Goal: Navigation & Orientation: Find specific page/section

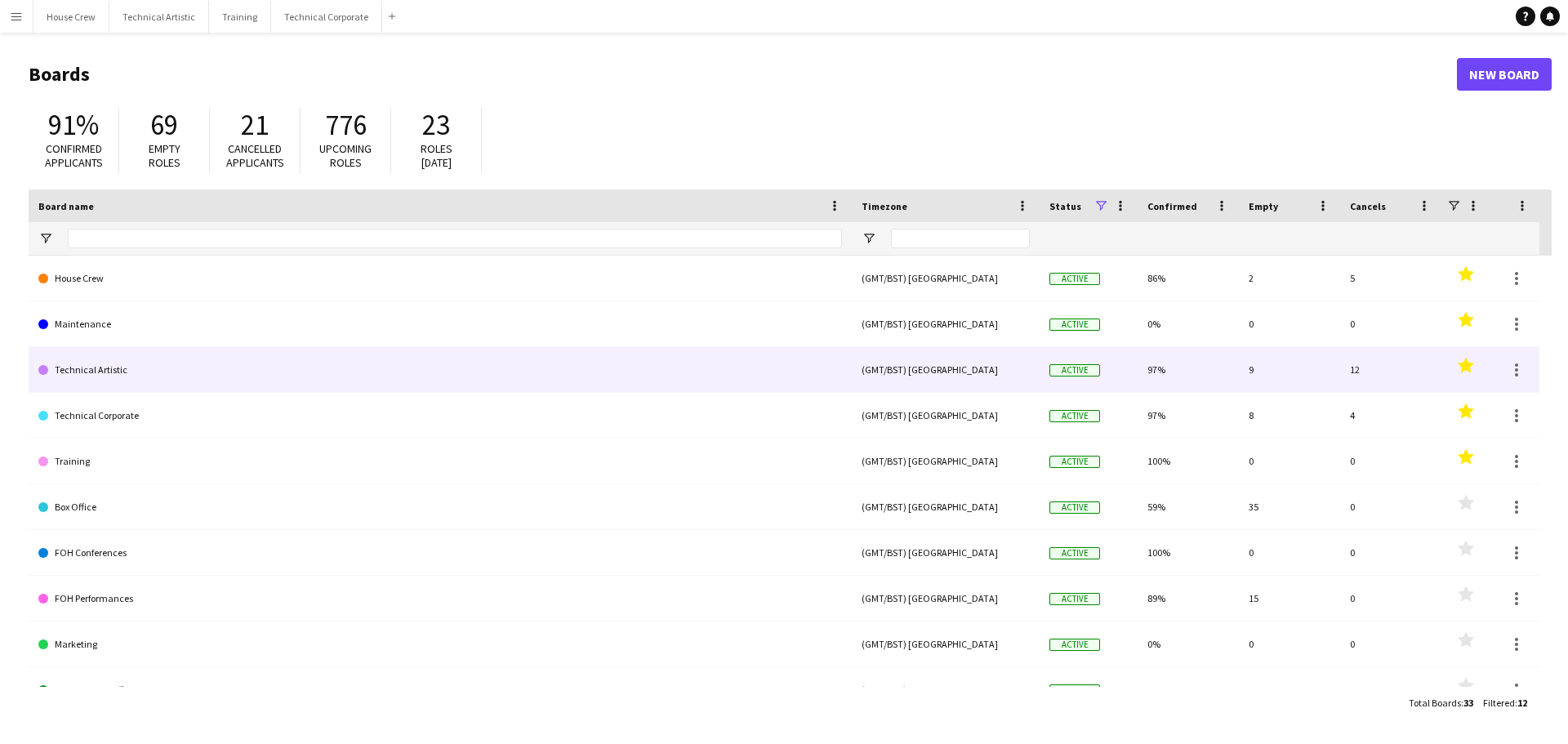
click at [67, 366] on link "Technical Artistic" at bounding box center [440, 370] width 804 height 45
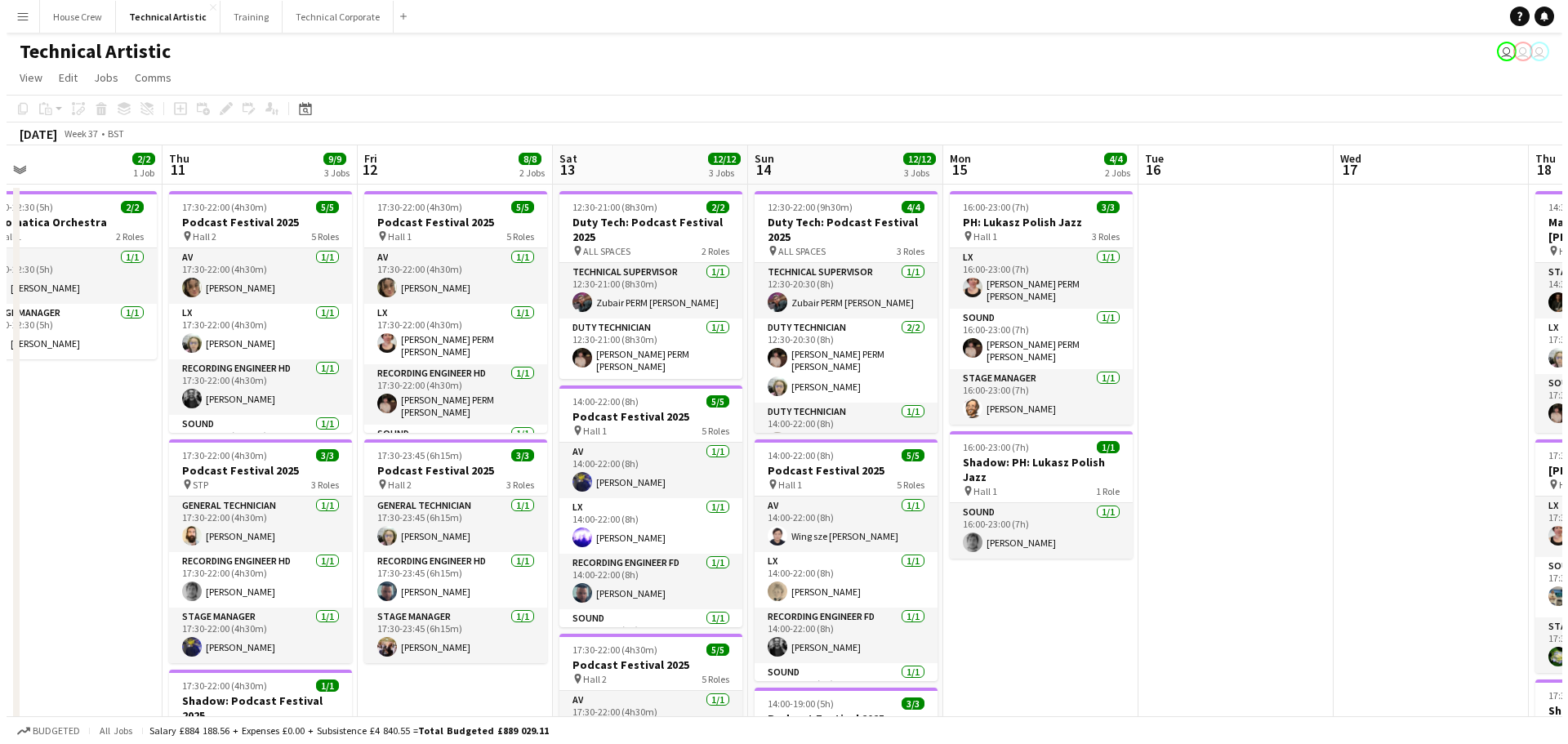
scroll to position [0, 653]
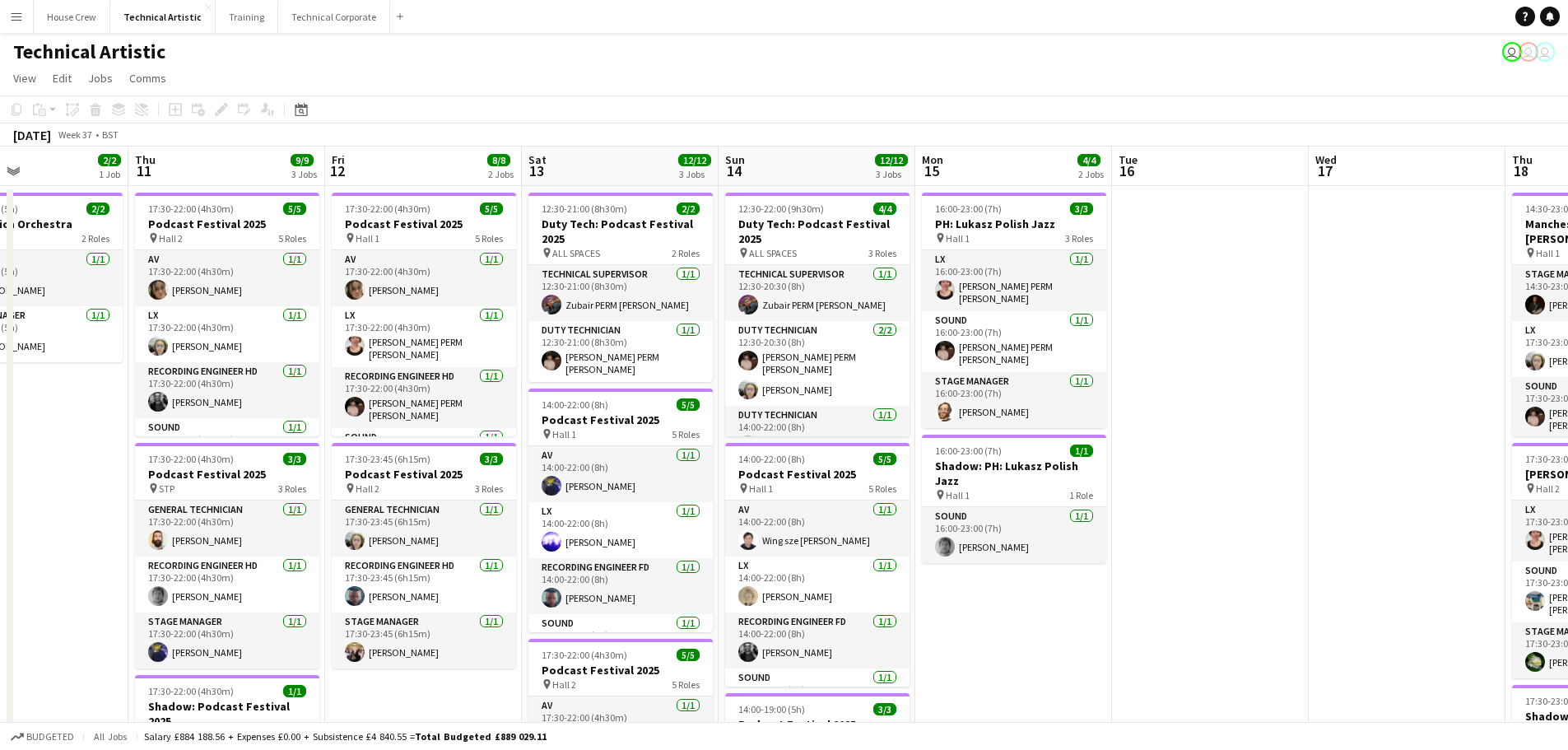
drag, startPoint x: 1458, startPoint y: 458, endPoint x: 16, endPoint y: 515, distance: 1443.1
click at [16, 515] on app-calendar-viewport "Sun 7 21/21 4 Jobs Mon 8 Tue 9 Wed 10 2/2 1 Job Thu 11 9/9 3 Jobs Fri 12 8/8 2 …" at bounding box center [784, 682] width 1568 height 1070
click at [314, 17] on button "Technical Corporate Close" at bounding box center [335, 16] width 112 height 32
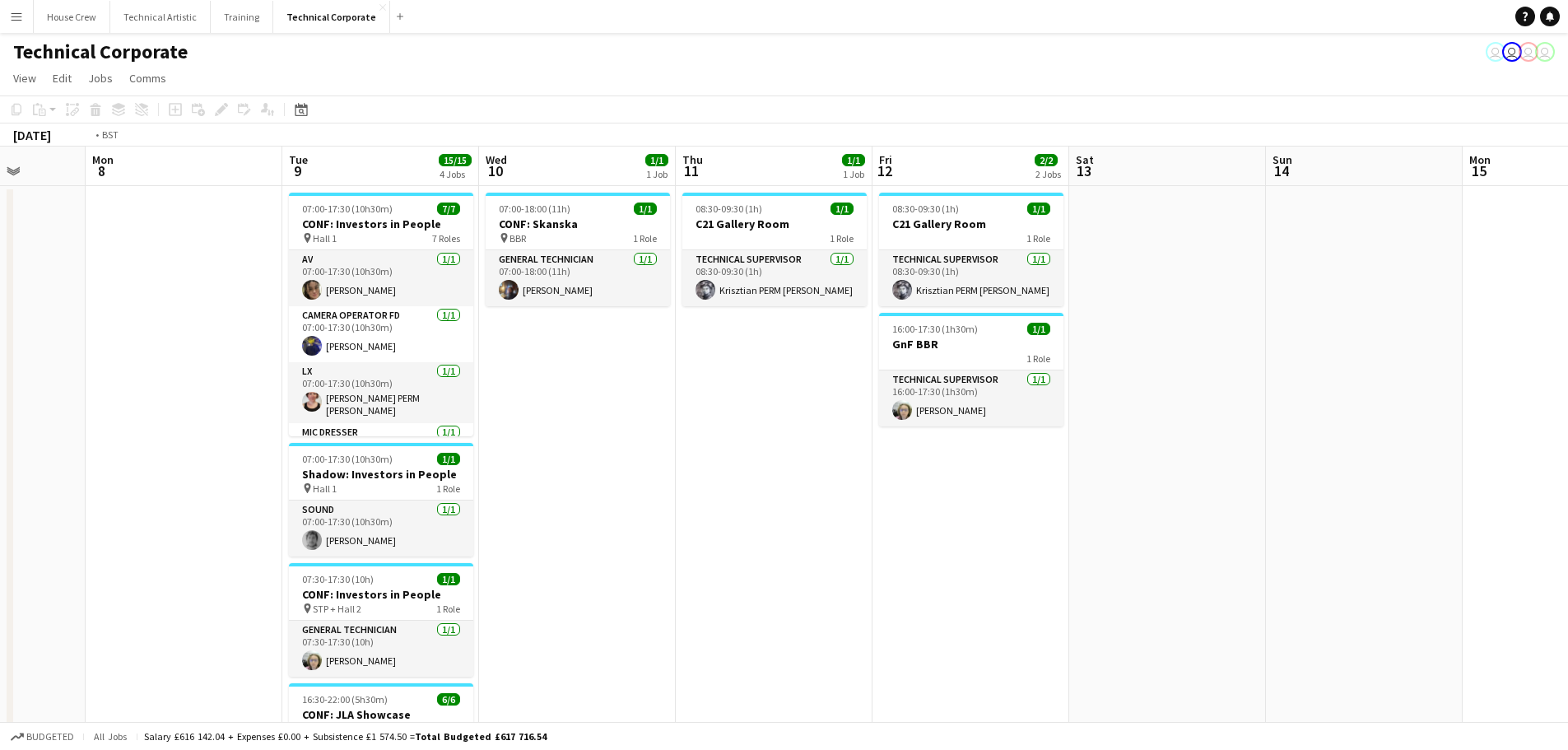
scroll to position [0, 486]
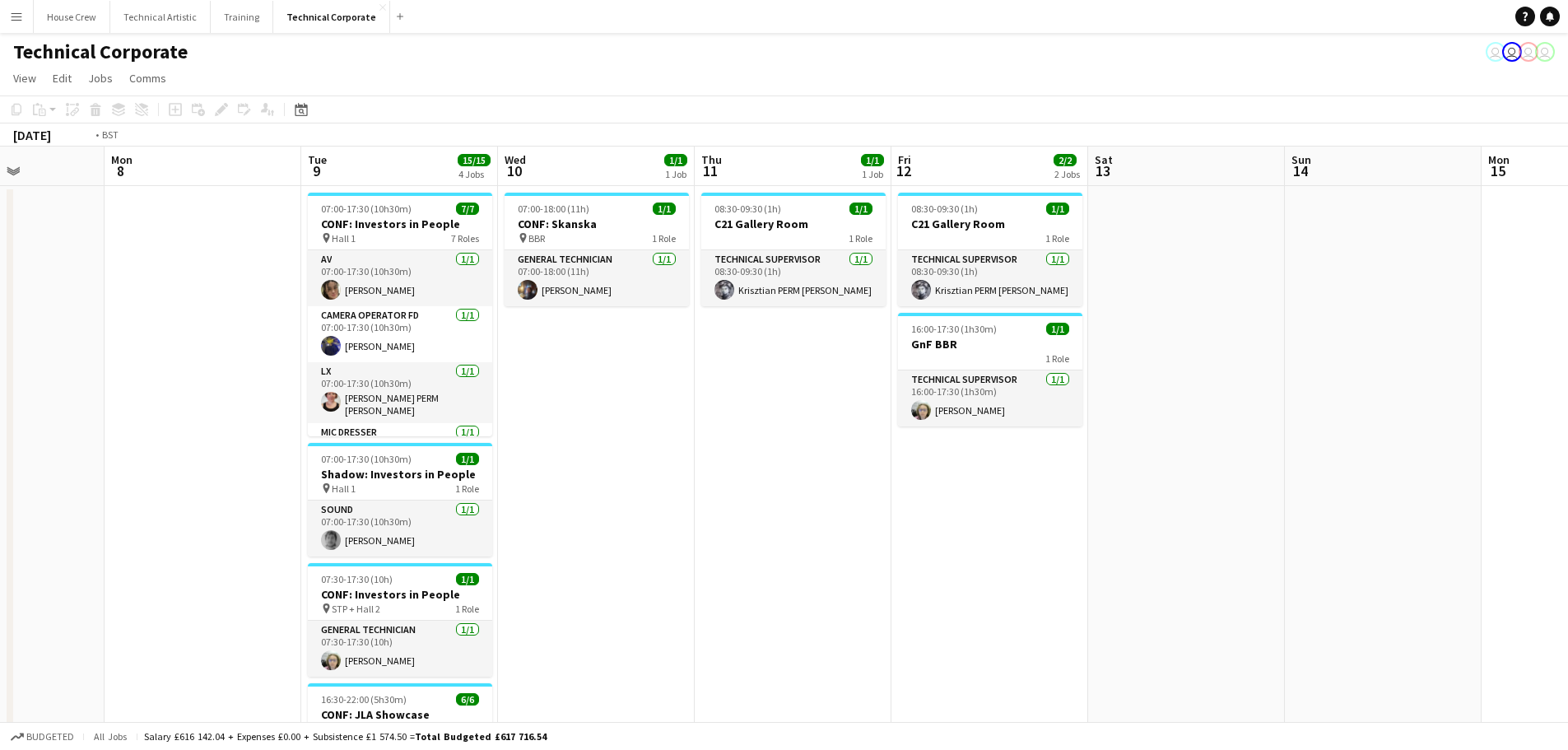
drag, startPoint x: 1039, startPoint y: 394, endPoint x: 14, endPoint y: 352, distance: 1025.9
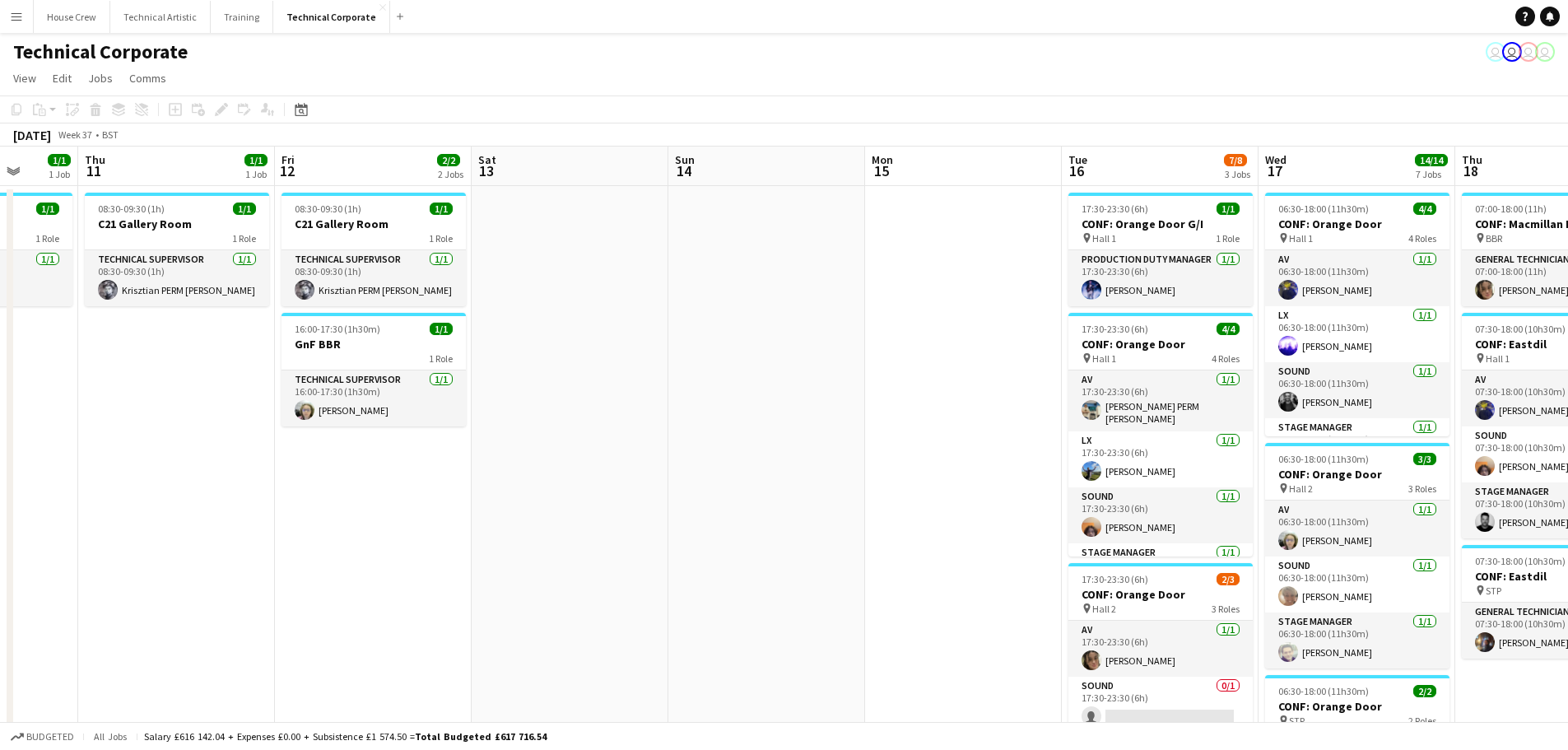
scroll to position [0, 515]
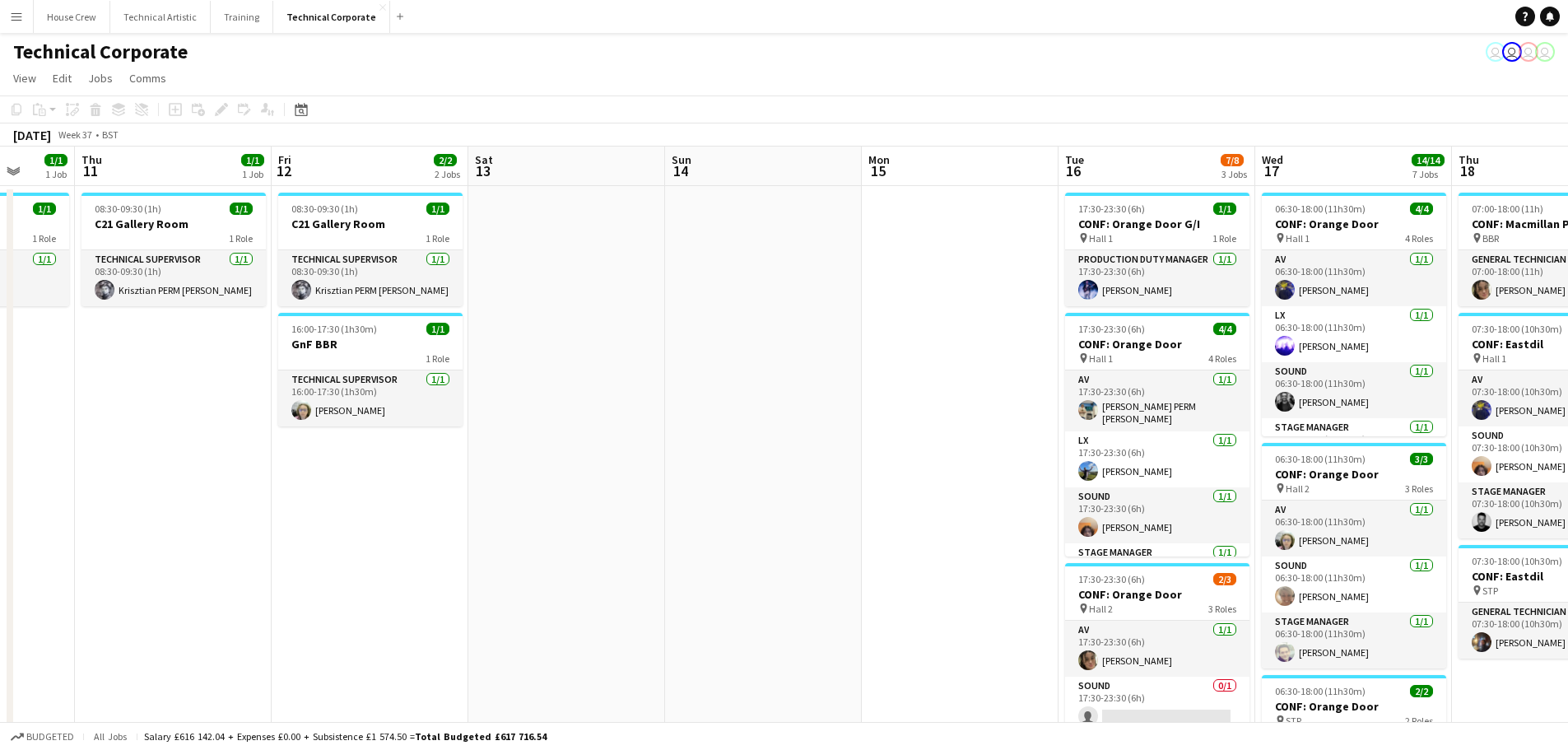
drag, startPoint x: 1226, startPoint y: 546, endPoint x: 803, endPoint y: 515, distance: 424.1
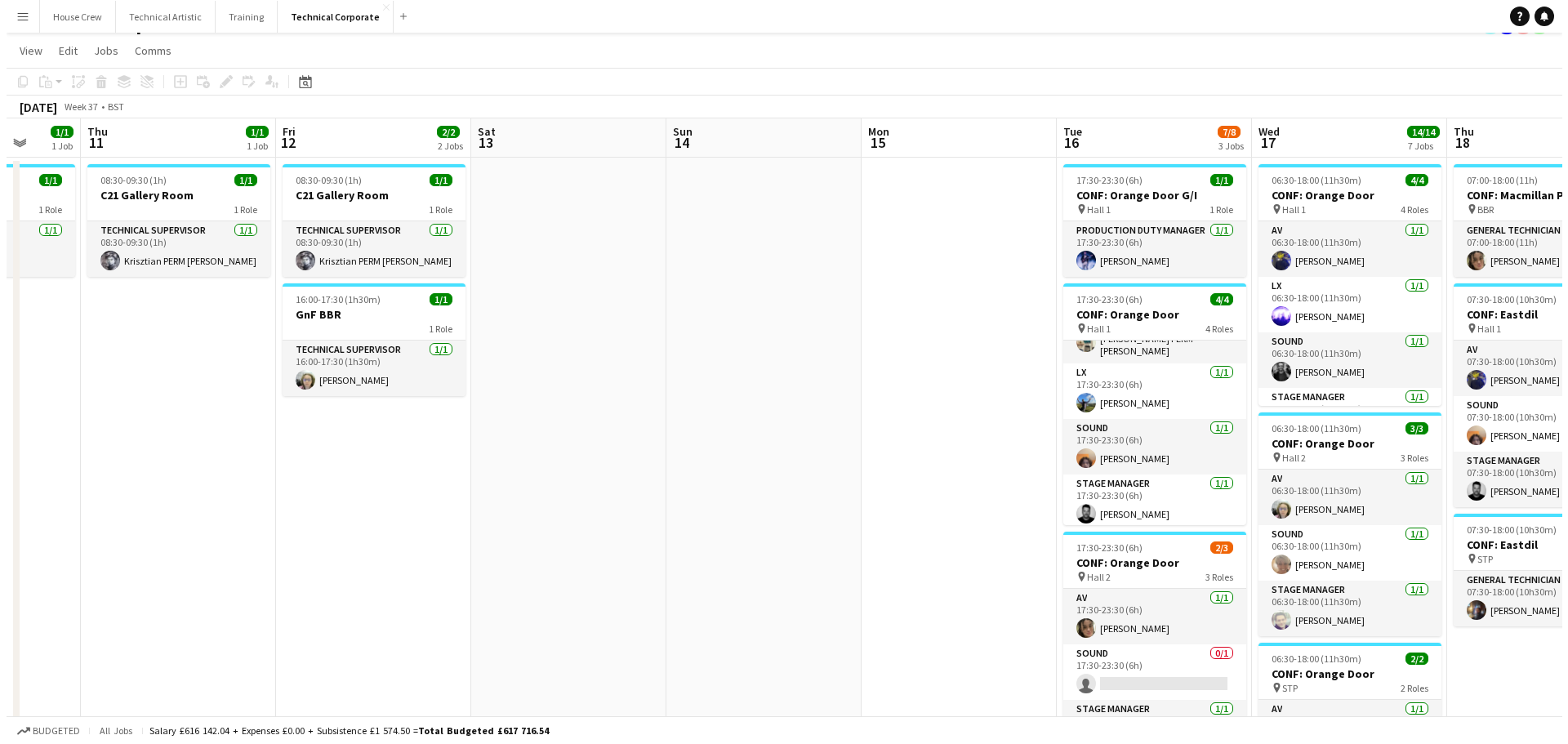
scroll to position [0, 0]
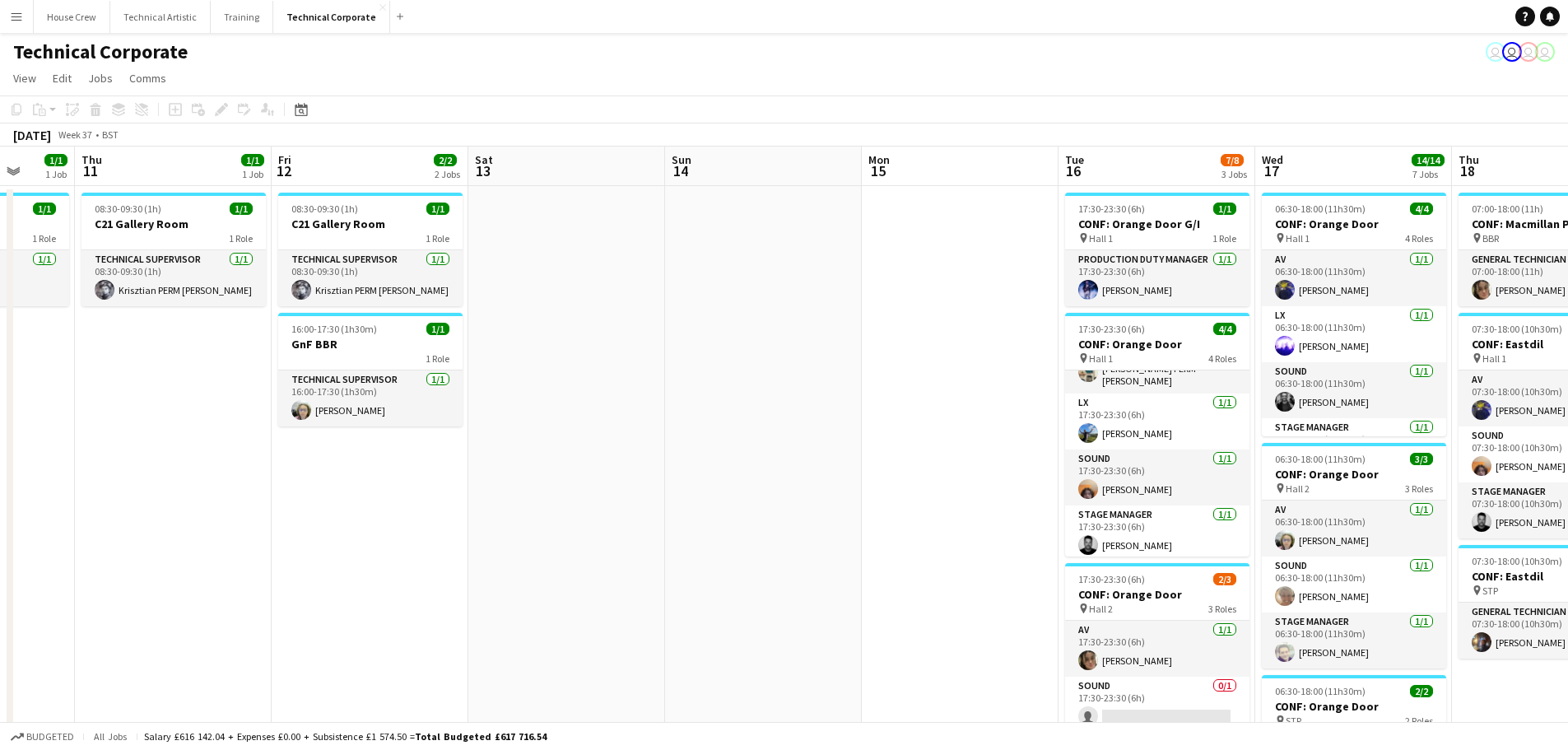
drag, startPoint x: 374, startPoint y: 87, endPoint x: 304, endPoint y: 54, distance: 77.4
click at [374, 87] on app-page-menu "View Day view expanded Day view collapsed Month view Date picker Jump to today …" at bounding box center [784, 79] width 1568 height 31
click at [234, 17] on button "Training Close" at bounding box center [241, 16] width 63 height 32
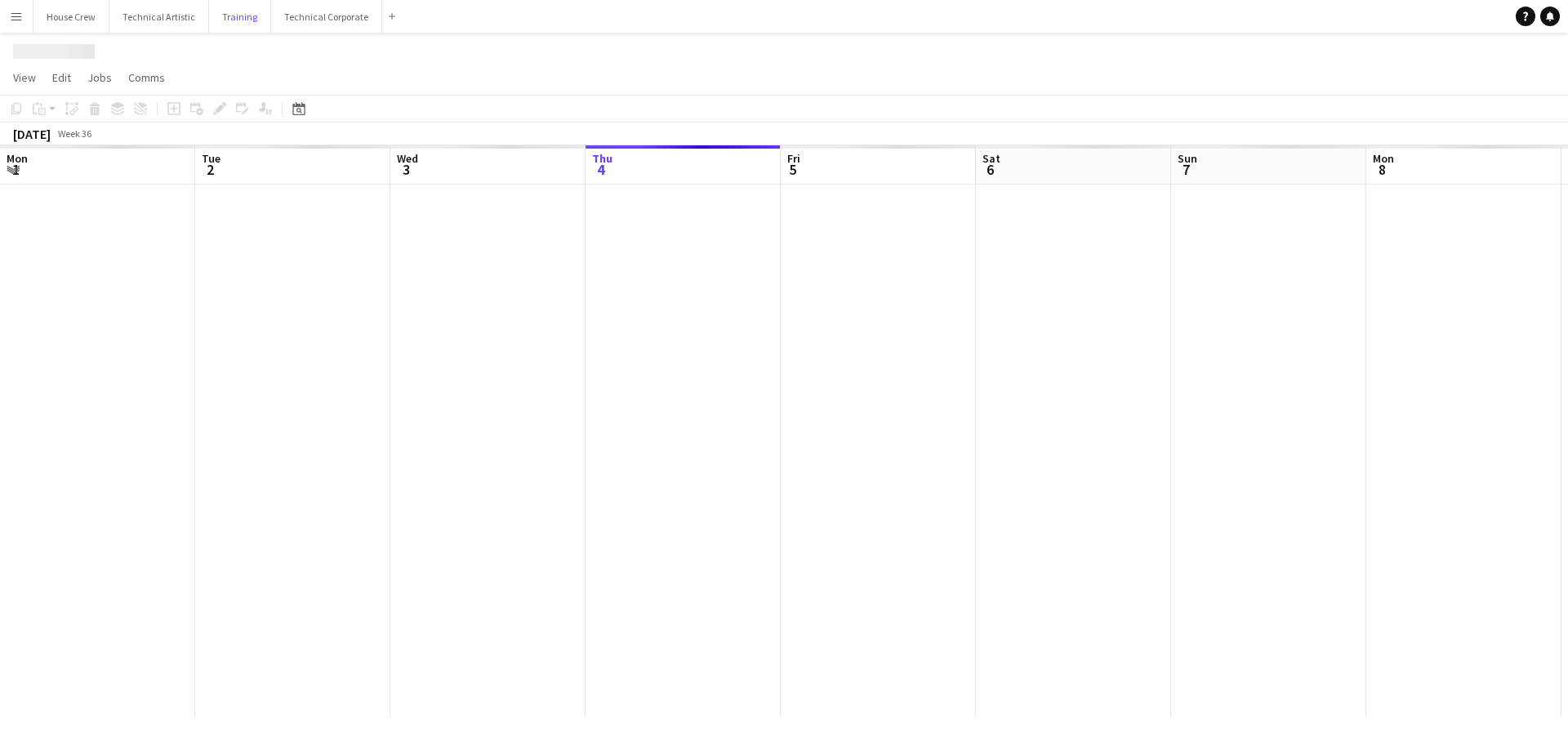
scroll to position [0, 390]
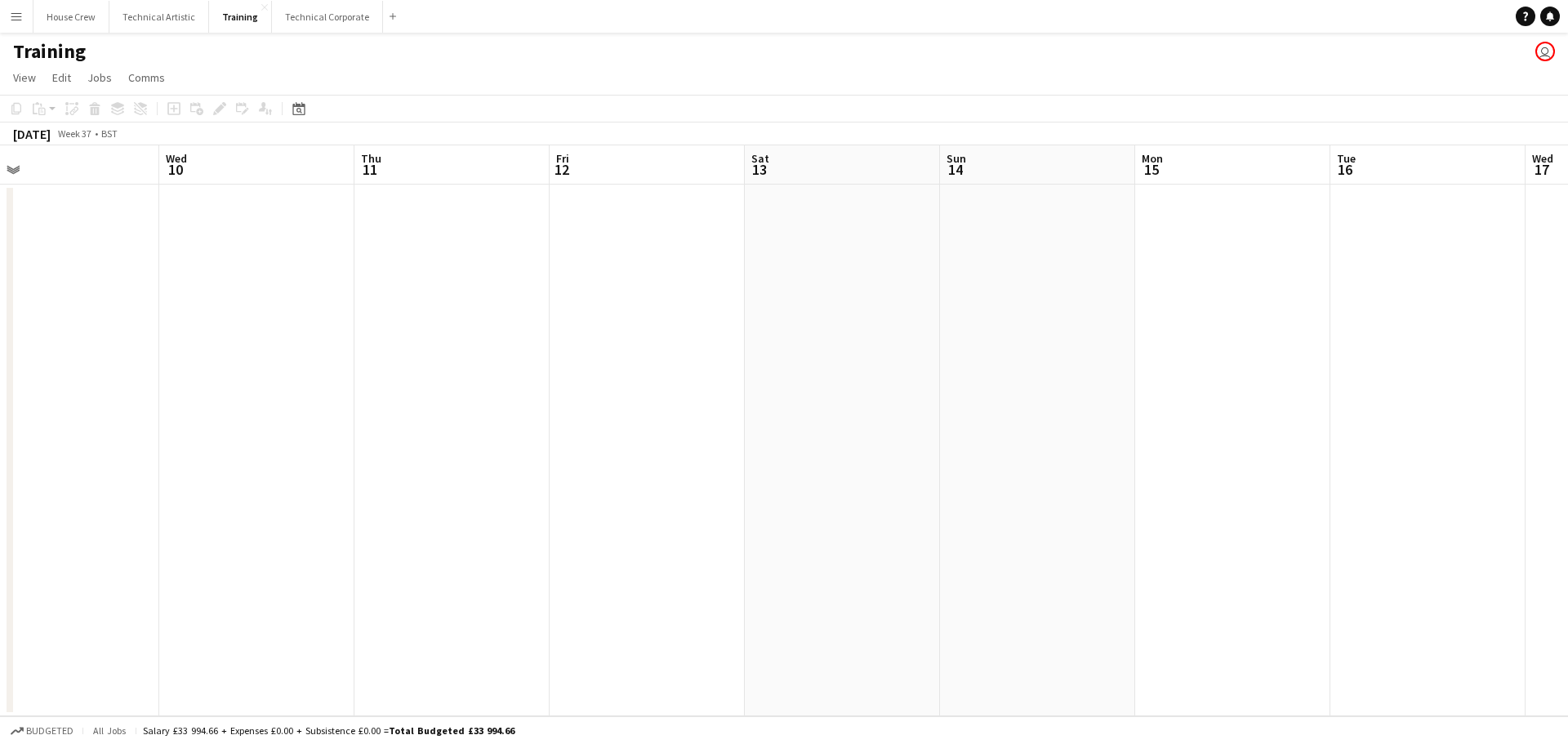
drag, startPoint x: 1007, startPoint y: 379, endPoint x: 34, endPoint y: 398, distance: 973.2
click at [45, 398] on app-calendar-viewport "Sat 6 Sun 7 Mon 8 Tue 9 Wed 10 Thu 11 Fri 12 Sat 13 Sun 14 Mon 15 Tue 16 Wed 17…" at bounding box center [784, 431] width 1568 height 571
click at [66, 15] on button "House Crew Close" at bounding box center [71, 16] width 76 height 32
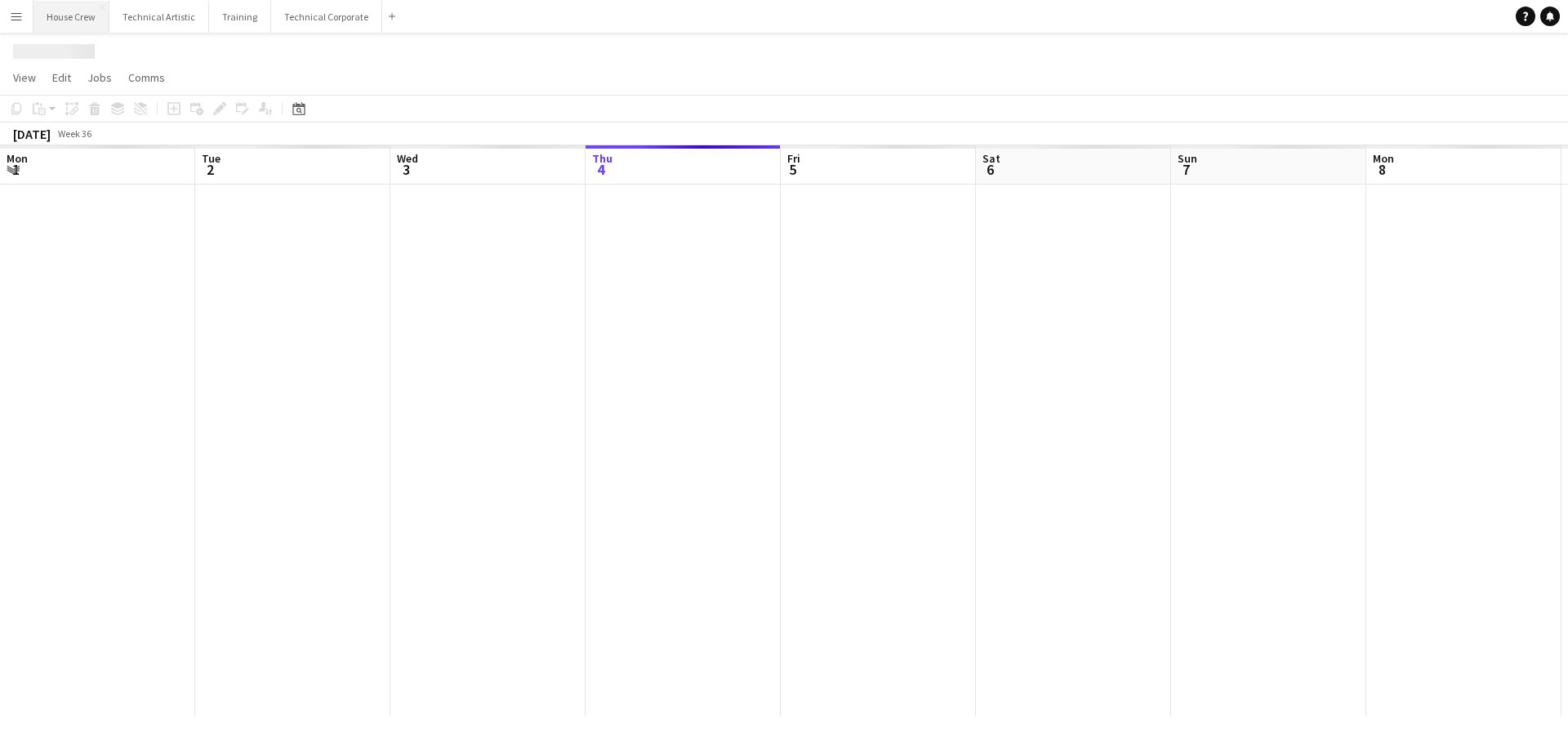
scroll to position [0, 390]
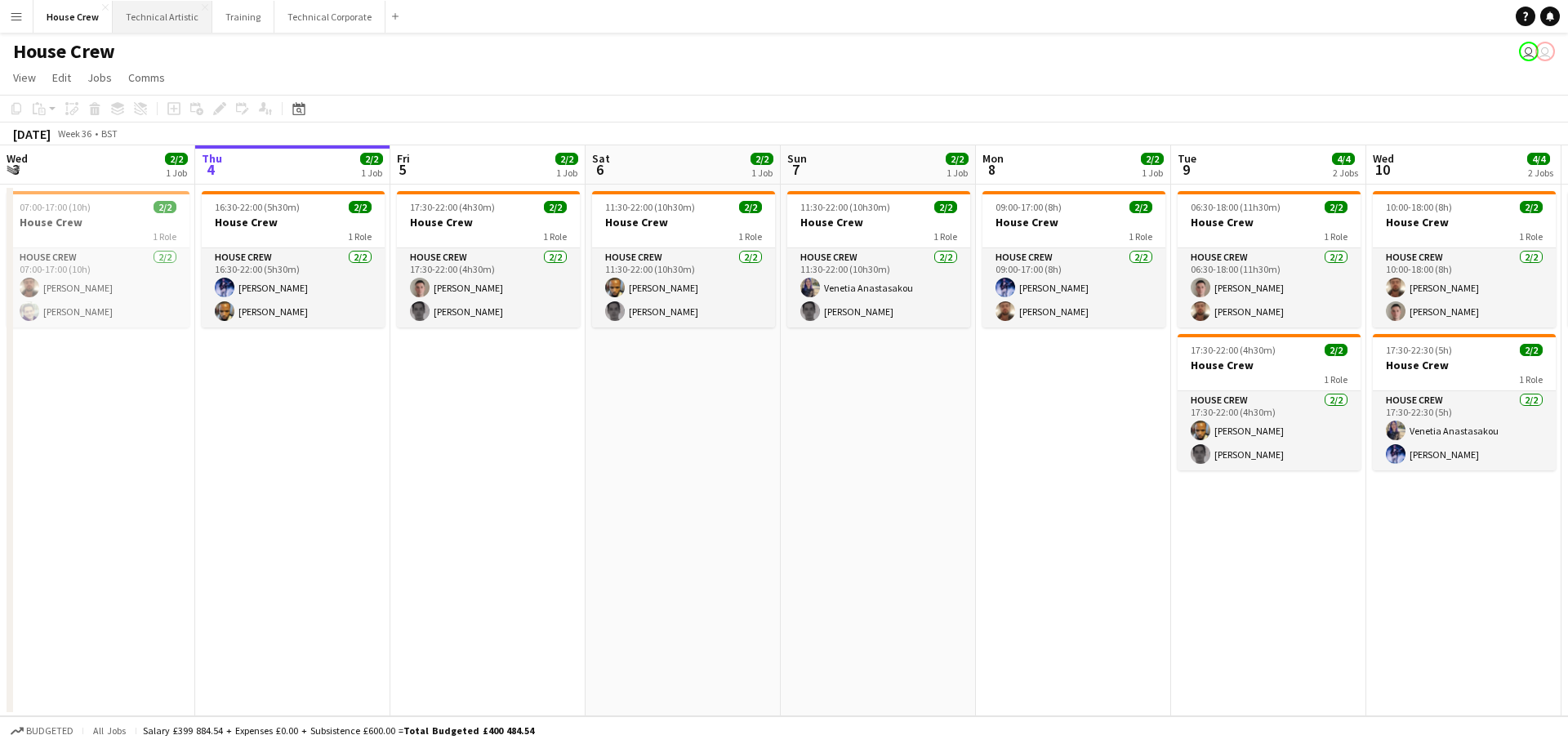
click at [102, 8] on app-icon "Close" at bounding box center [105, 8] width 7 height 7
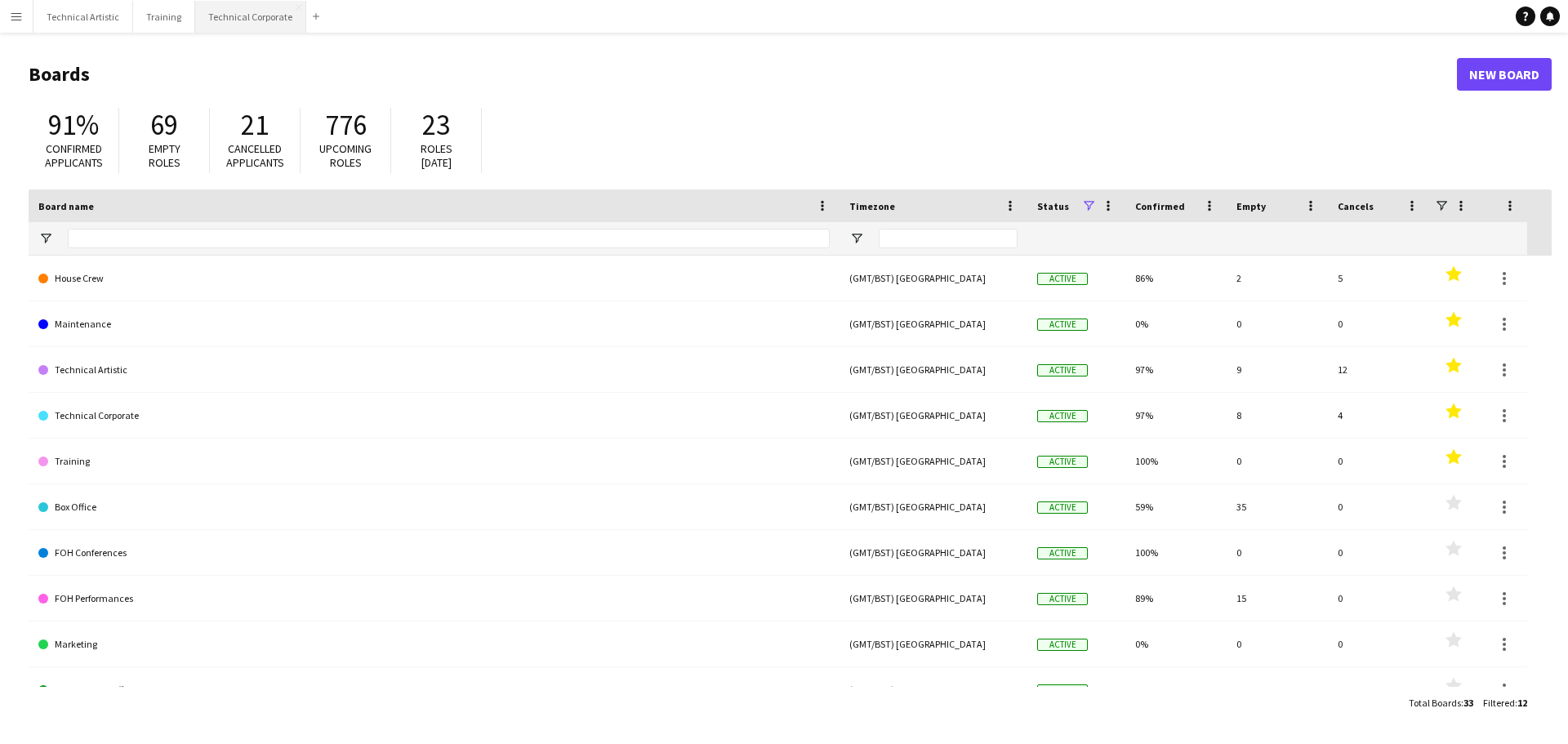
drag, startPoint x: 306, startPoint y: 9, endPoint x: 285, endPoint y: 14, distance: 21.6
click at [308, 9] on div "Add" at bounding box center [316, 16] width 20 height 33
click at [312, 10] on button "Add" at bounding box center [316, 15] width 13 height 13
click at [313, 15] on app-icon "Add" at bounding box center [317, 16] width 7 height 7
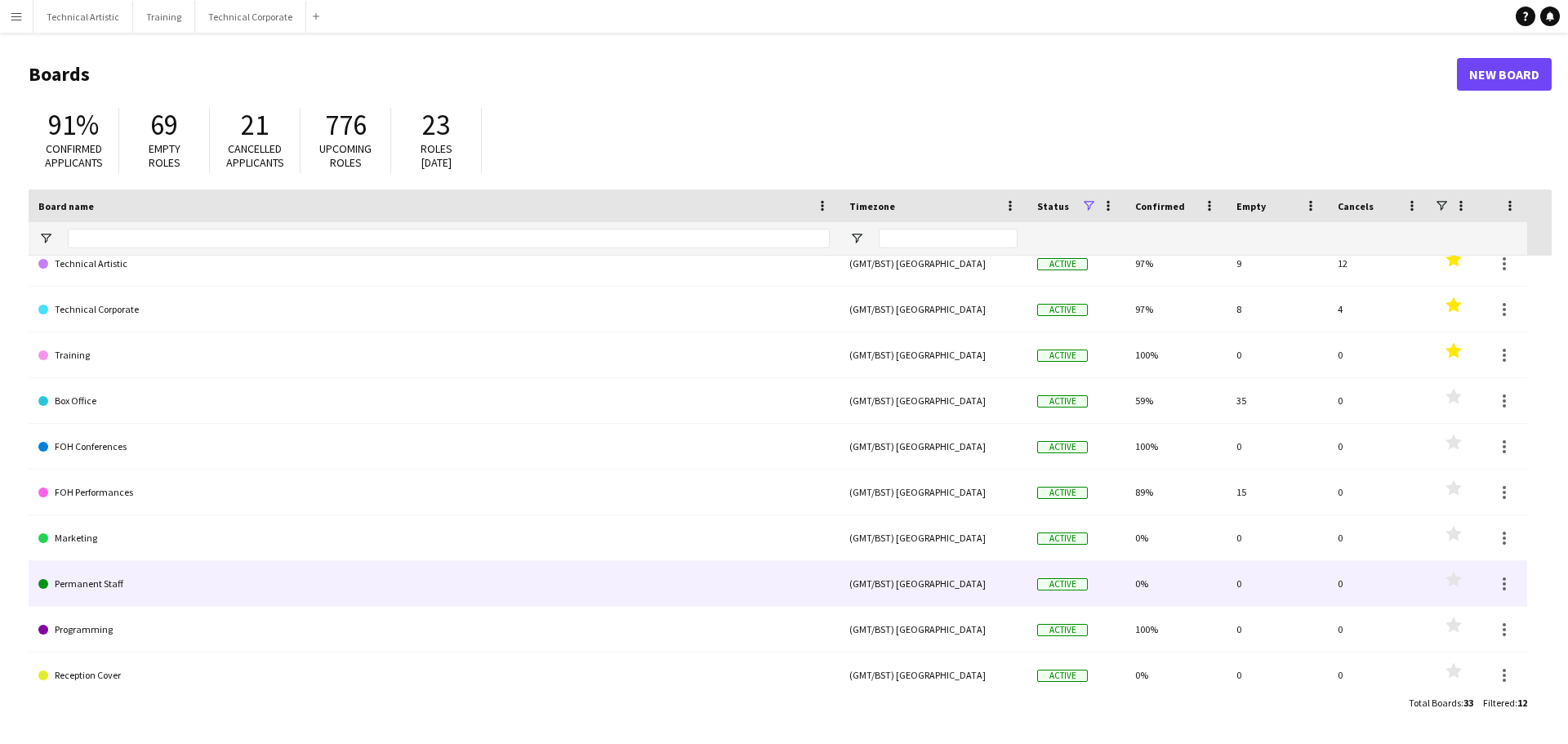
scroll to position [117, 0]
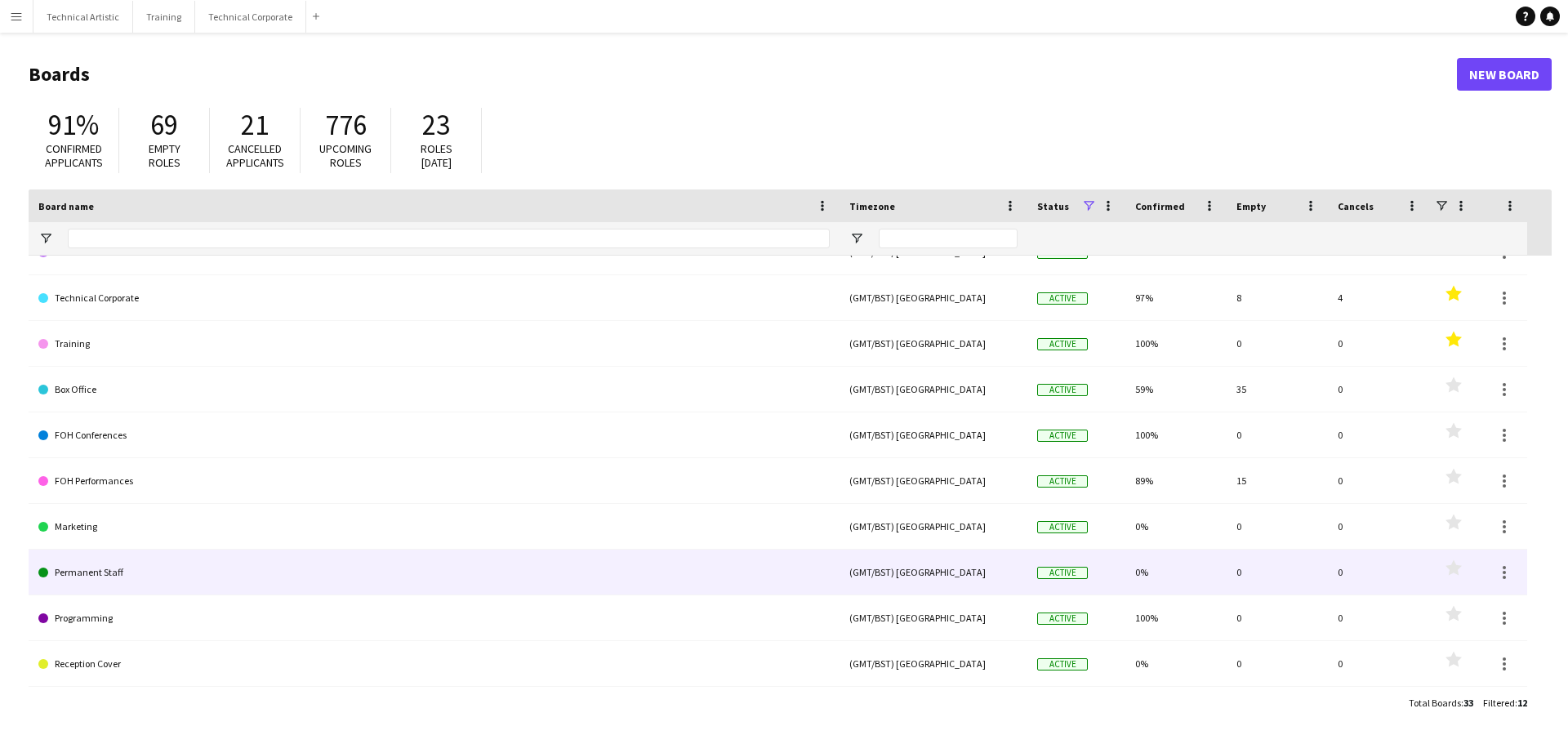
click at [152, 567] on link "Permanent Staff" at bounding box center [434, 572] width 792 height 45
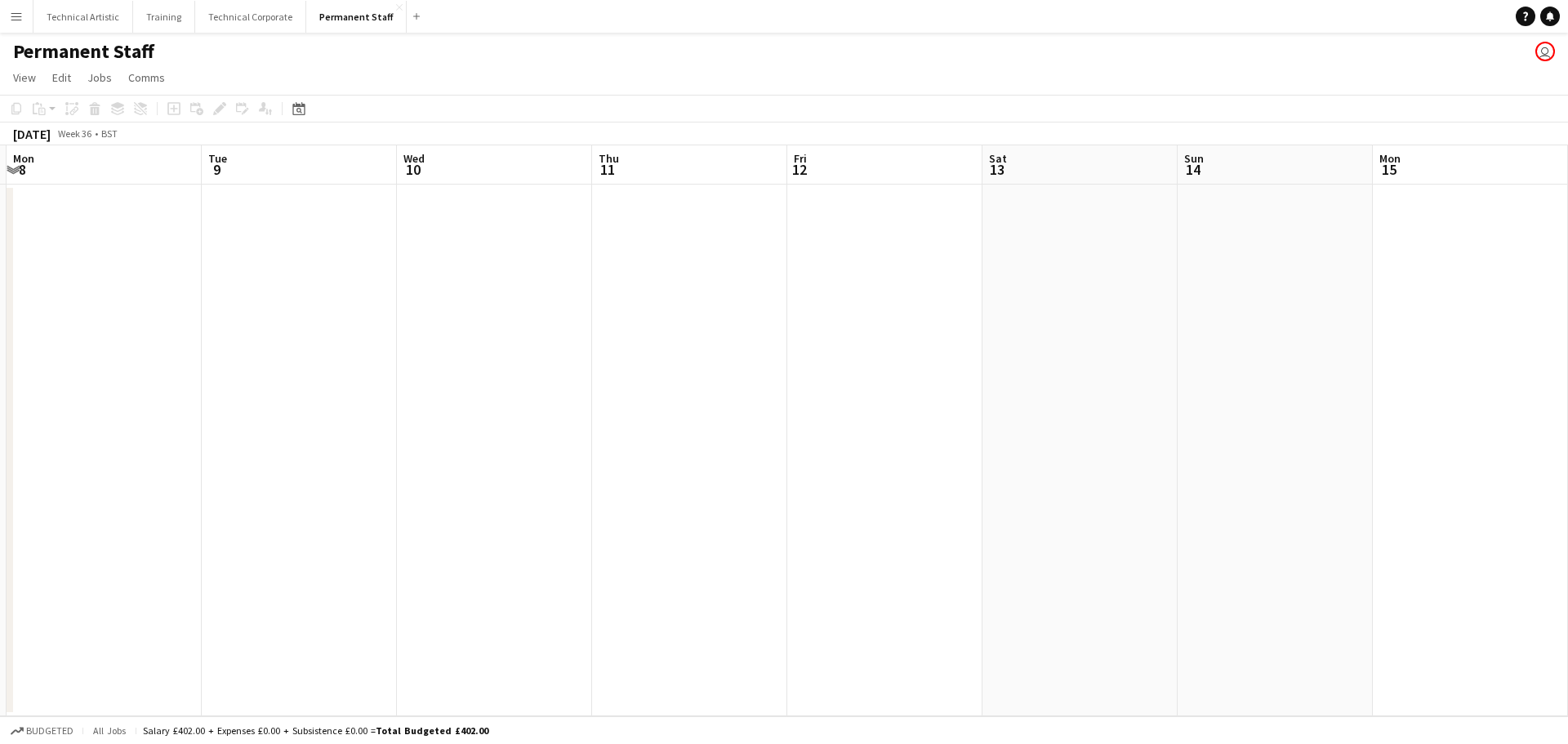
drag, startPoint x: 970, startPoint y: 395, endPoint x: 0, endPoint y: 408, distance: 970.1
click at [0, 408] on app-calendar-viewport "Fri 5 Sat 6 Sun 7 Mon 8 Tue 9 Wed 10 Thu 11 Fri 12 Sat 13 Sun 14 Mon 15 Tue 16 …" at bounding box center [784, 431] width 1568 height 571
drag, startPoint x: 1105, startPoint y: 434, endPoint x: 595, endPoint y: 455, distance: 510.4
click at [595, 455] on app-calendar-viewport "Mon 8 Tue 9 Wed 10 Thu 11 Fri 12 Sat 13 Sun 14 Mon 15 Tue 16 Wed 17 Thu 18 Fri …" at bounding box center [784, 431] width 1568 height 571
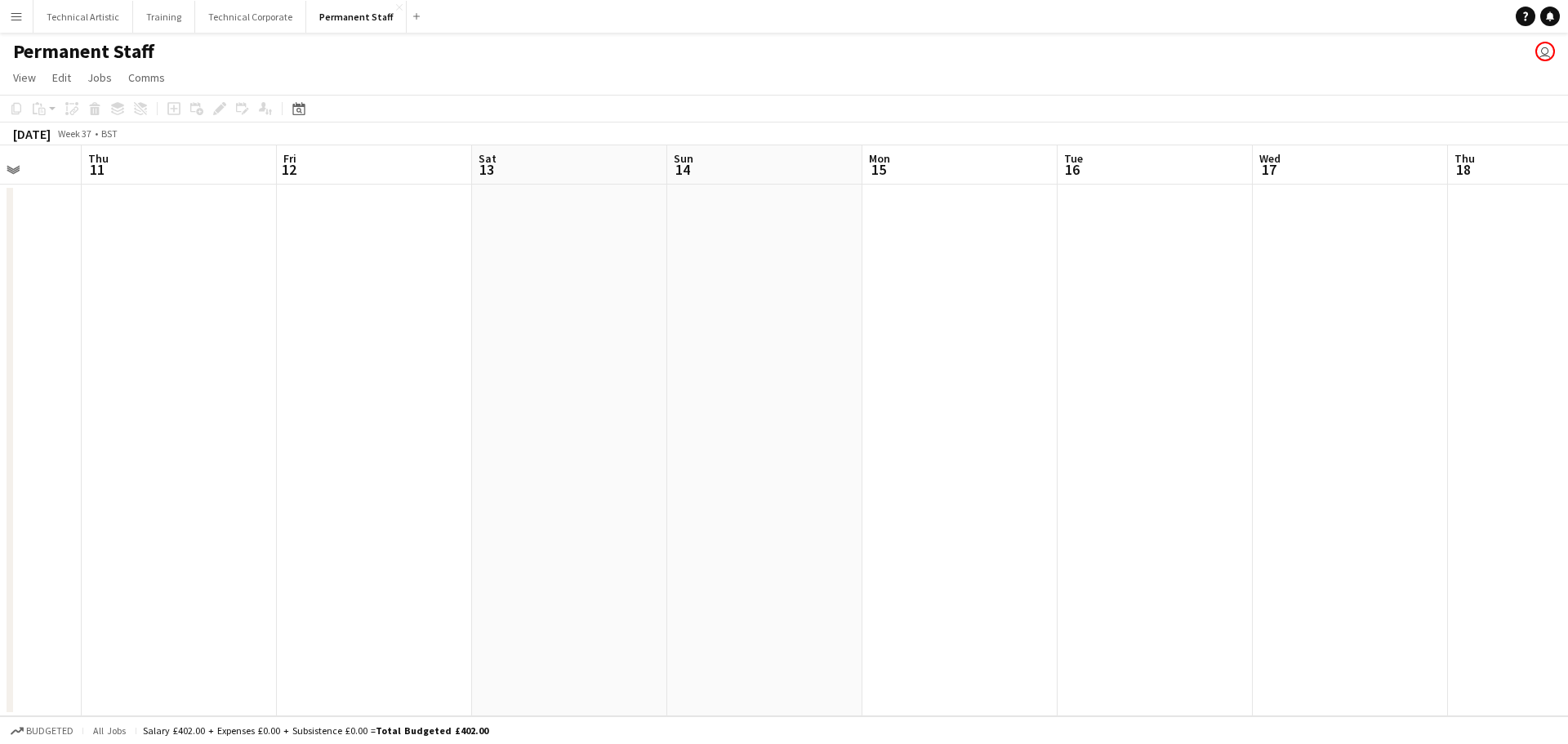
drag, startPoint x: 388, startPoint y: 8, endPoint x: 378, endPoint y: 8, distance: 10.0
click at [396, 9] on app-icon "Close" at bounding box center [400, 8] width 7 height 7
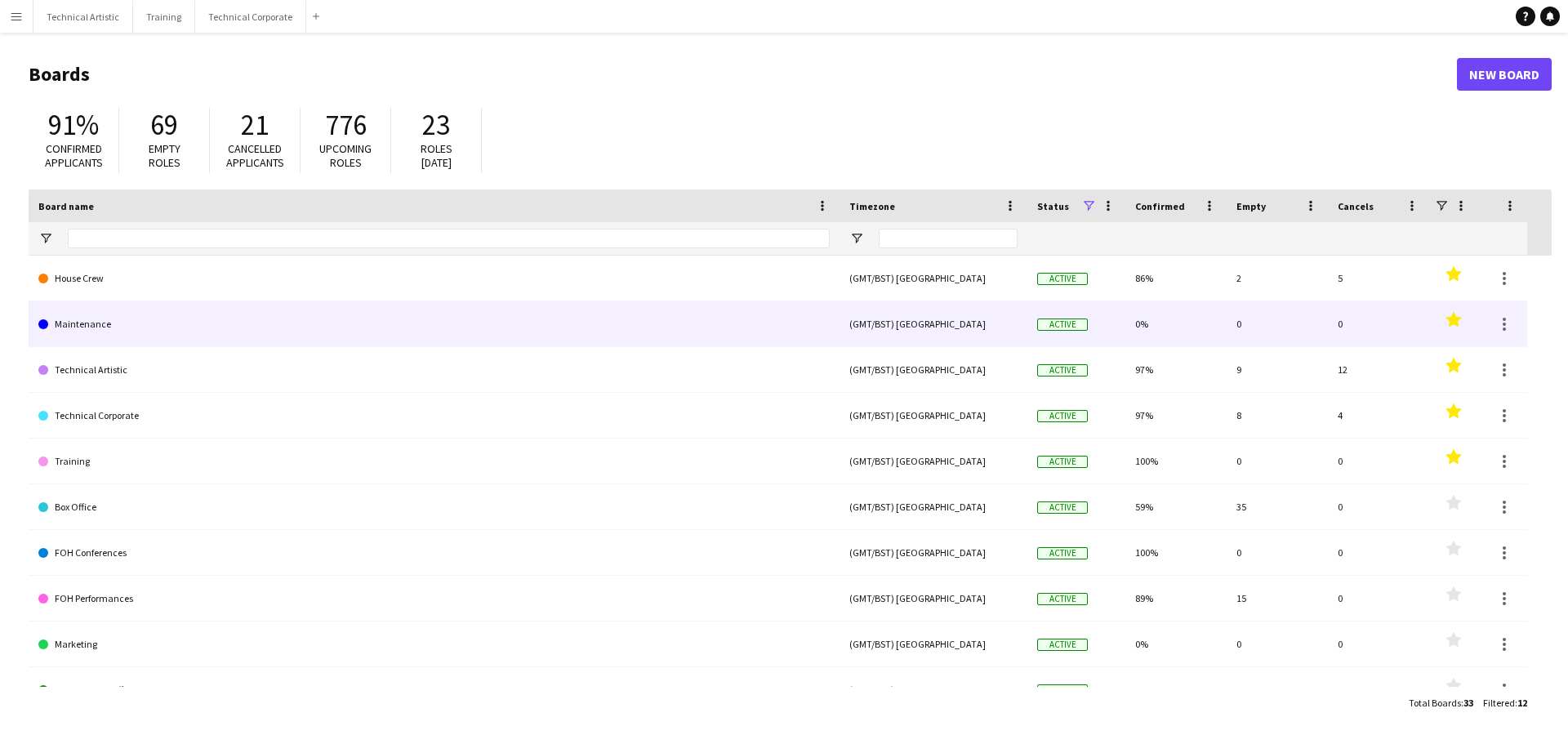
click at [238, 329] on link "Maintenance" at bounding box center [434, 324] width 792 height 45
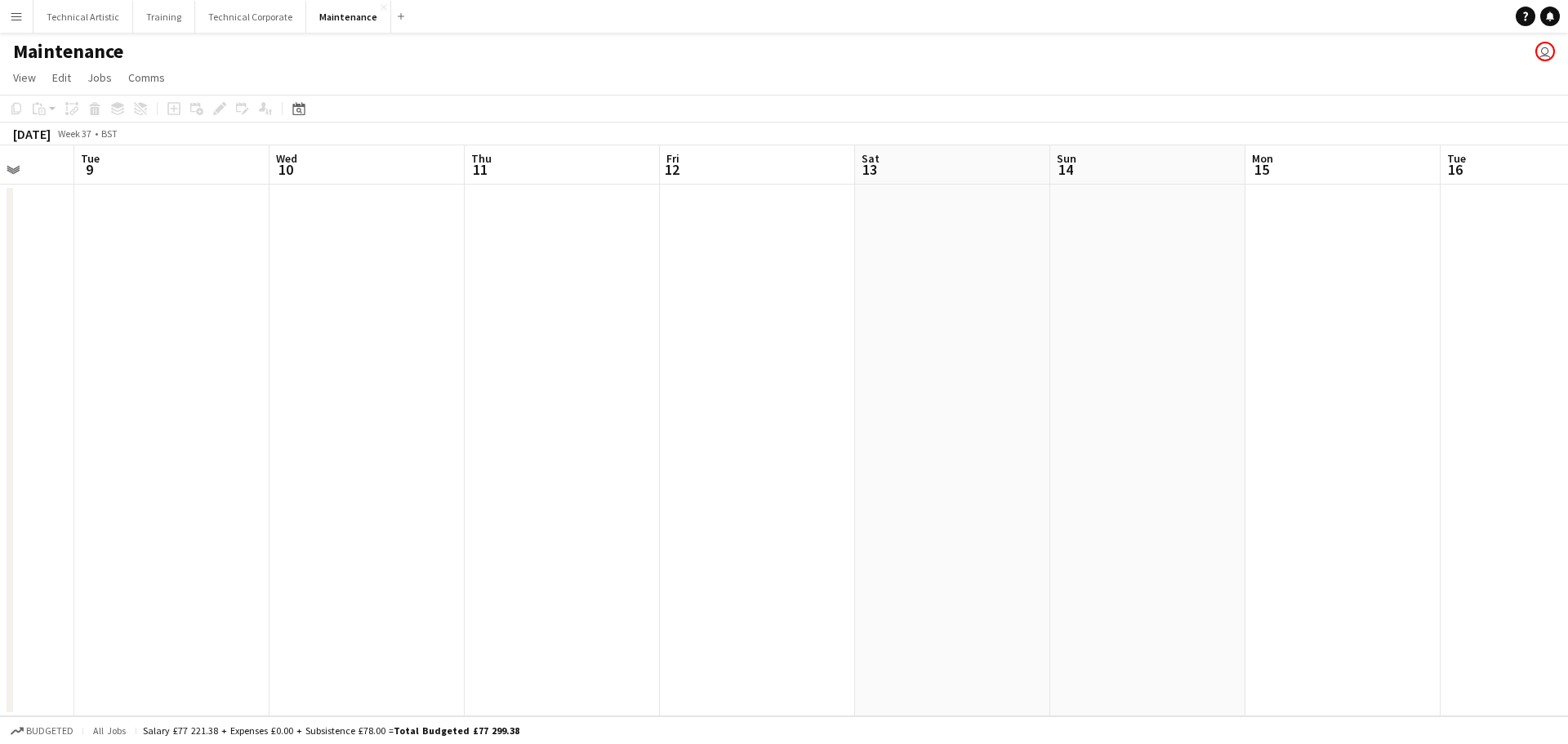
scroll to position [0, 527]
drag, startPoint x: 1020, startPoint y: 376, endPoint x: 0, endPoint y: 398, distance: 1020.2
click at [0, 398] on app-calendar-viewport "Sat 6 Sun 7 Mon 8 Tue 9 Wed 10 Thu 11 Fri 12 Sat 13 Sun 14 Mon 15 Tue 16 Wed 17…" at bounding box center [784, 431] width 1568 height 571
drag, startPoint x: 94, startPoint y: 12, endPoint x: 80, endPoint y: 6, distance: 15.2
click at [96, 15] on button "Technical Artistic Close" at bounding box center [83, 16] width 99 height 32
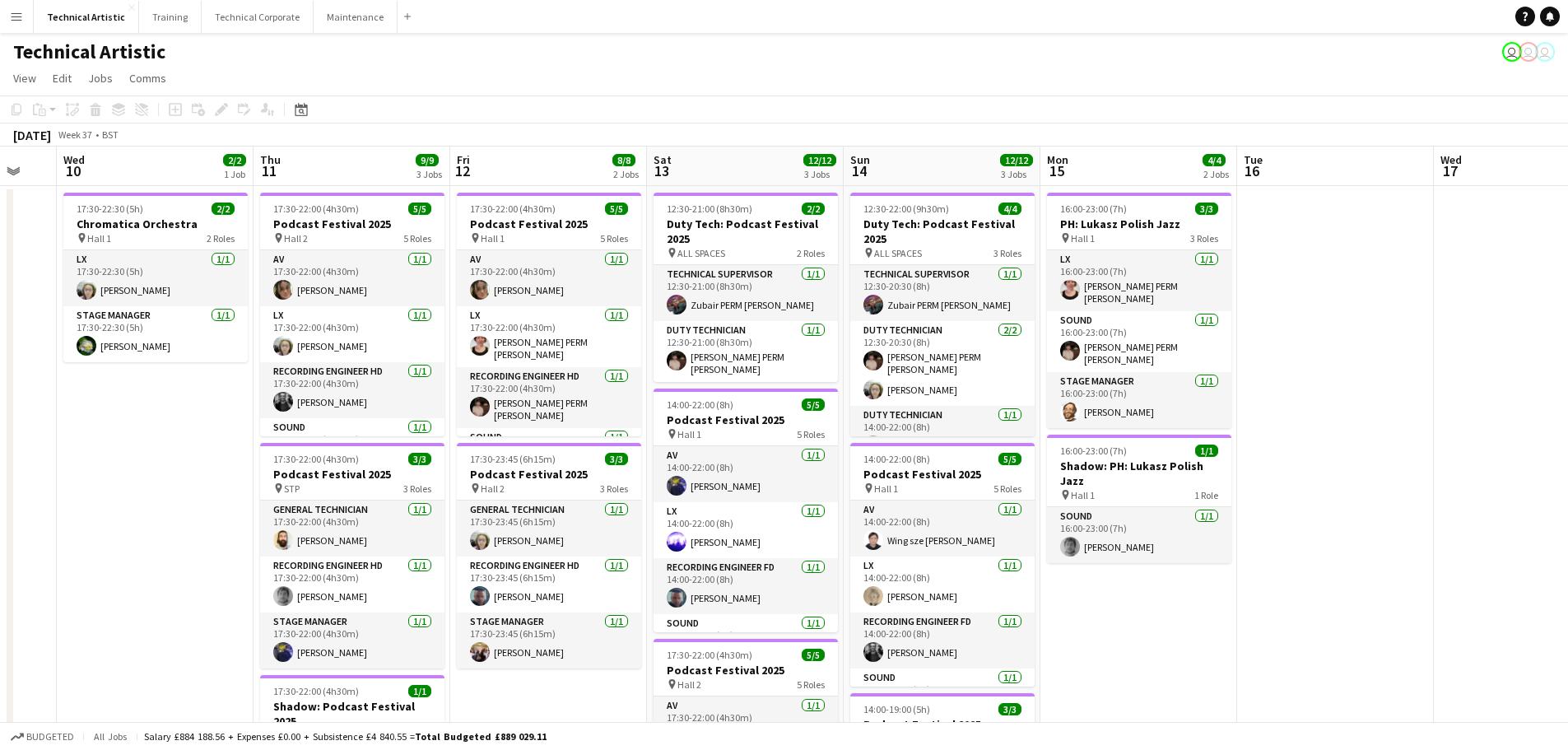
drag, startPoint x: 1379, startPoint y: 487, endPoint x: 115, endPoint y: 463, distance: 1264.2
click at [115, 463] on app-calendar-viewport "Sun 7 21/21 4 Jobs Mon 8 Tue 9 Wed 10 2/2 1 Job Thu 11 9/9 3 Jobs Fri 12 8/8 2 …" at bounding box center [784, 682] width 1568 height 1070
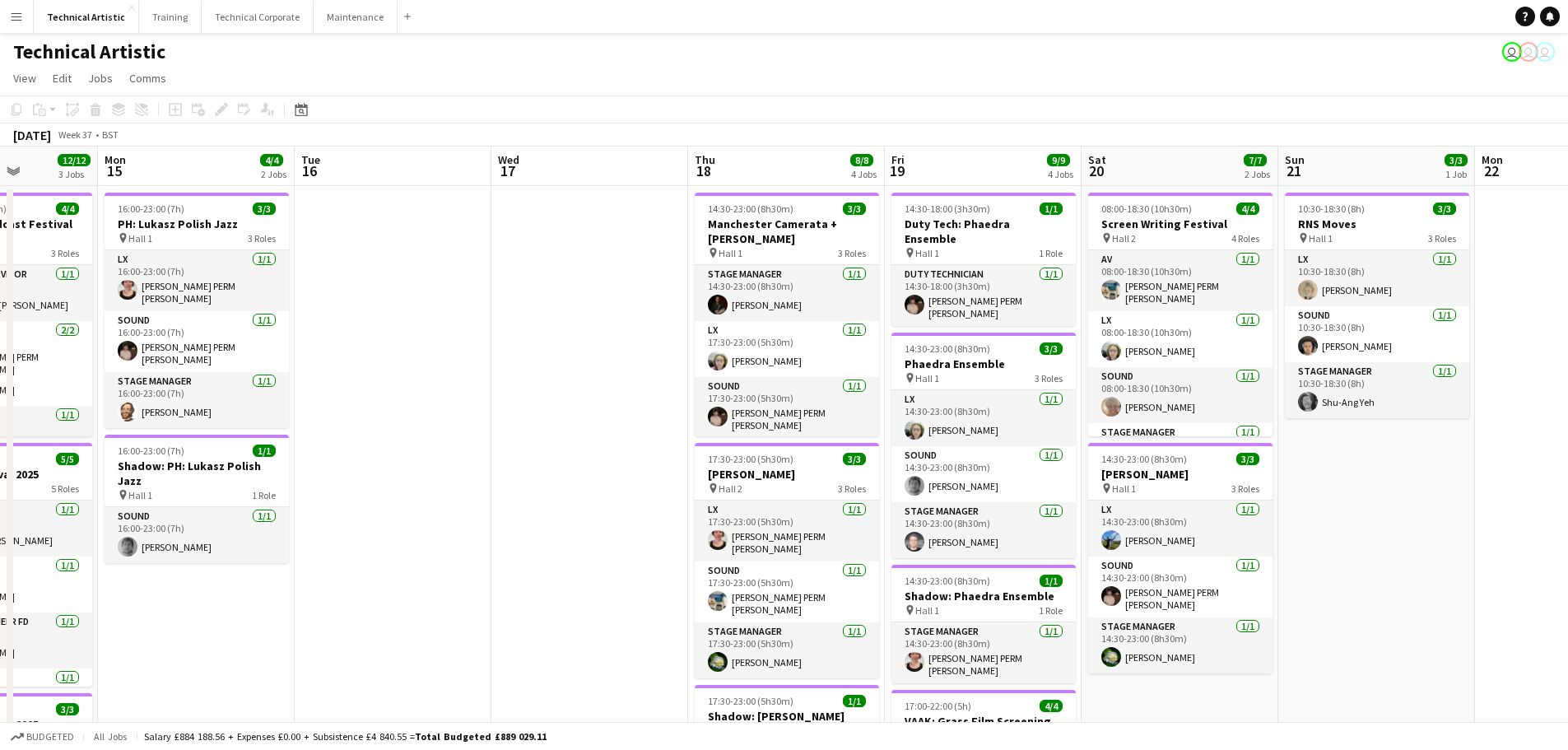
scroll to position [0, 492]
drag, startPoint x: 1365, startPoint y: 356, endPoint x: 424, endPoint y: 383, distance: 941.4
click at [424, 383] on app-calendar-viewport "Fri 12 8/8 2 Jobs Sat 13 12/12 3 Jobs Sun 14 12/12 3 Jobs Mon 15 4/4 2 Jobs Tue…" at bounding box center [784, 682] width 1568 height 1070
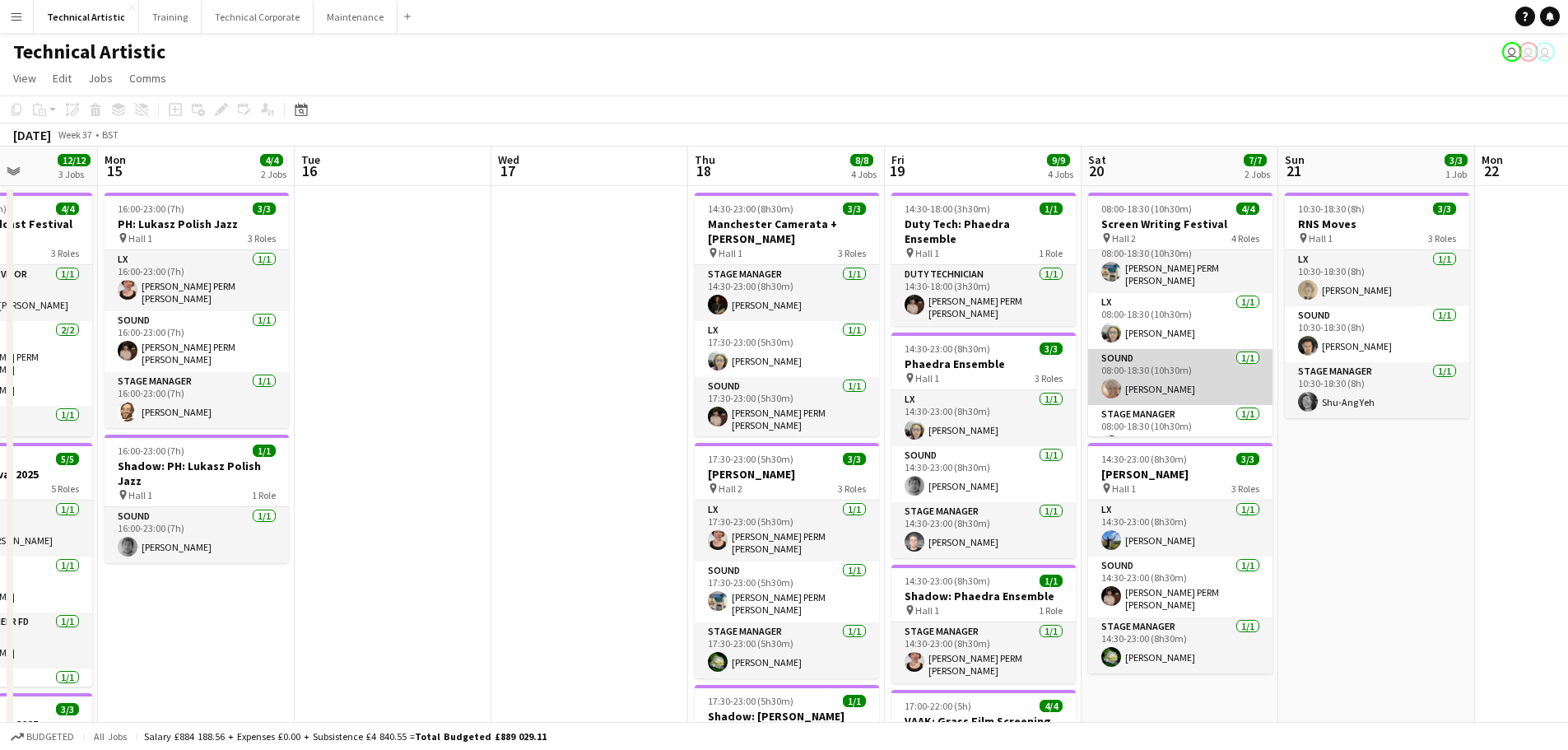
scroll to position [0, 0]
